Goal: Task Accomplishment & Management: Complete application form

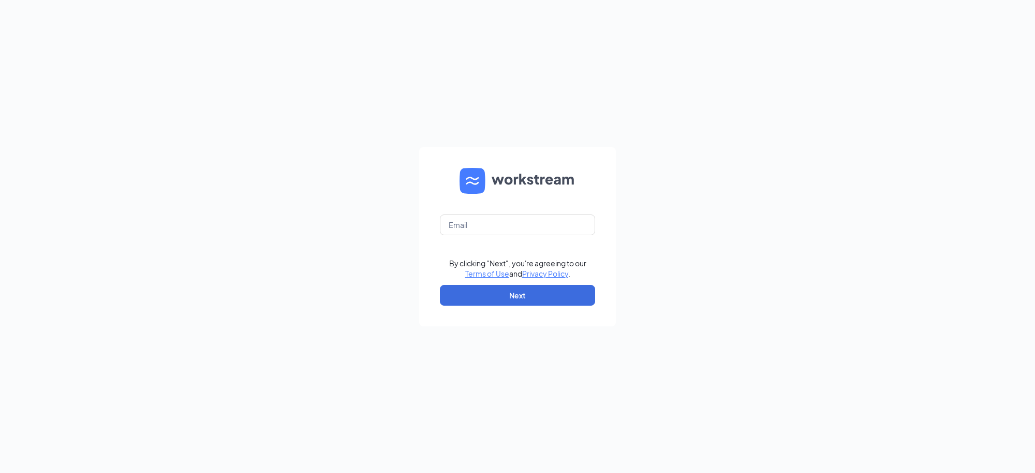
click at [503, 205] on body "By clicking "Next", you're agreeing to our Terms of Use and Privacy Policy . Ne…" at bounding box center [517, 236] width 1035 height 473
